Goal: Navigation & Orientation: Find specific page/section

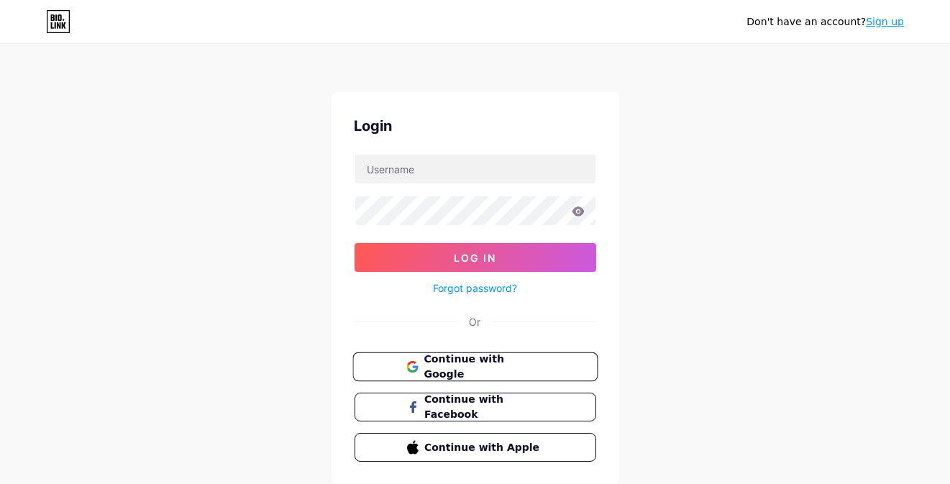
click at [472, 364] on span "Continue with Google" at bounding box center [483, 367] width 120 height 31
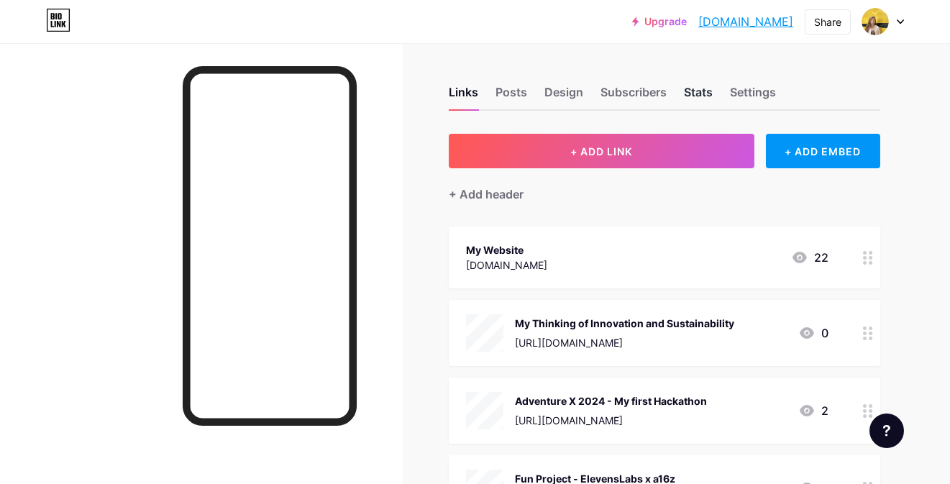
click at [702, 85] on div "Stats" at bounding box center [698, 96] width 29 height 26
